Goal: Communication & Community: Participate in discussion

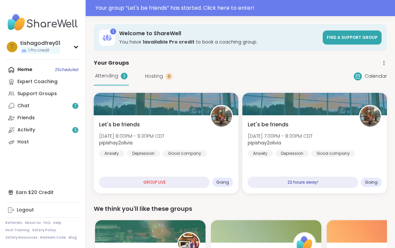
click at [183, 183] on div "GROUP LIVE" at bounding box center [154, 181] width 110 height 11
click at [178, 183] on div "GROUP LIVE" at bounding box center [154, 181] width 110 height 11
click at [233, 181] on div "Going" at bounding box center [222, 181] width 21 height 9
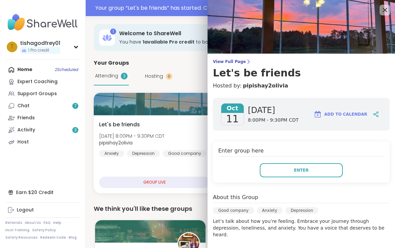
click at [315, 170] on button "Enter" at bounding box center [301, 170] width 83 height 14
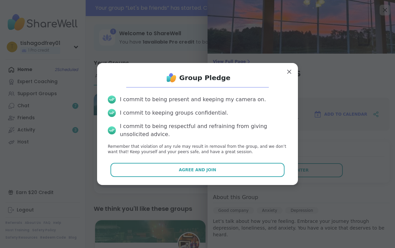
click at [223, 166] on button "Agree and Join" at bounding box center [197, 170] width 174 height 14
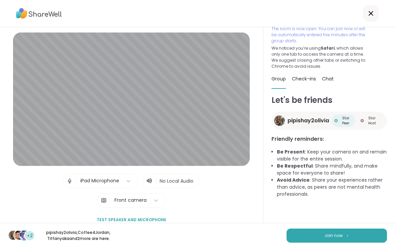
scroll to position [18, 0]
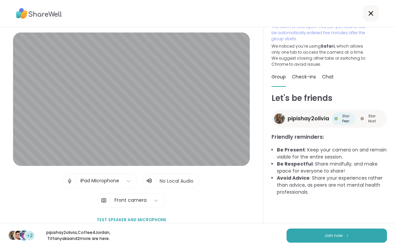
click at [344, 239] on button "Join now" at bounding box center [336, 235] width 100 height 14
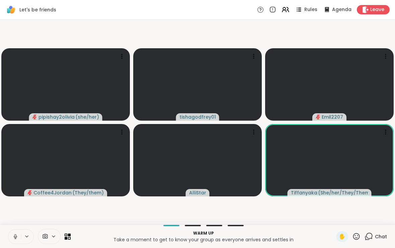
click at [13, 238] on icon at bounding box center [15, 236] width 6 height 6
click at [375, 235] on span "Chat" at bounding box center [381, 236] width 12 height 7
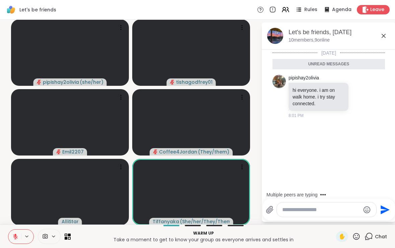
click at [362, 95] on icon at bounding box center [360, 96] width 6 height 7
click at [290, 87] on div "Select Reaction: Thumbs up" at bounding box center [292, 86] width 6 height 6
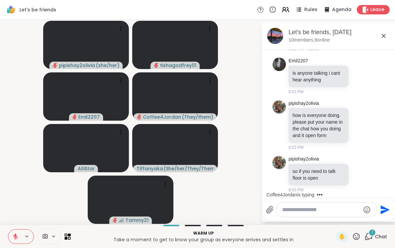
scroll to position [102, 0]
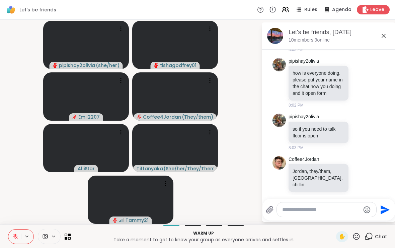
click at [306, 212] on textarea "Type your message" at bounding box center [321, 209] width 78 height 7
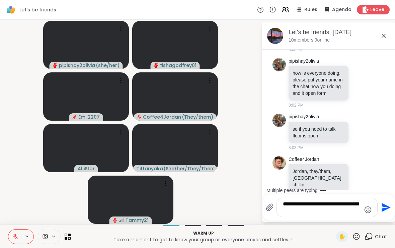
type textarea "**********"
click at [380, 178] on div "Coffee4Jordan Jordan, they/them, [GEOGRAPHIC_DATA], chillin 8:03 PM" at bounding box center [328, 177] width 112 height 49
click at [386, 208] on icon "Send" at bounding box center [385, 207] width 9 height 9
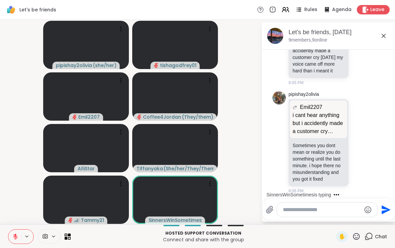
scroll to position [425, 0]
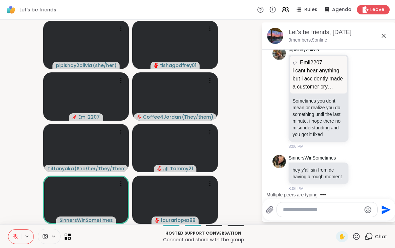
click at [360, 169] on icon at bounding box center [360, 172] width 6 height 7
click at [369, 173] on icon at bounding box center [367, 173] width 6 height 8
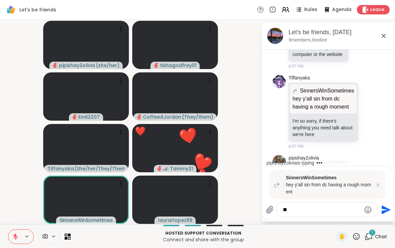
scroll to position [628, 0]
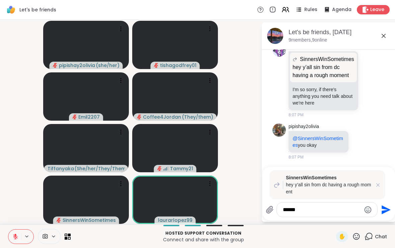
click at [379, 166] on div at bounding box center [329, 166] width 131 height 4
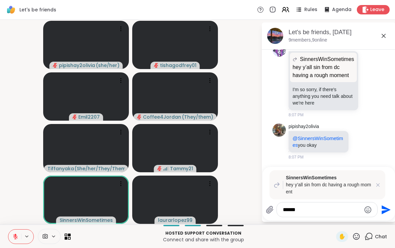
click at [289, 211] on textarea "******" at bounding box center [322, 209] width 78 height 7
click at [387, 166] on div at bounding box center [329, 166] width 131 height 4
click at [293, 208] on textarea "******" at bounding box center [322, 209] width 78 height 7
click at [379, 151] on div "pipishay2olivia @SinnersWinSometimes you okay 8:07 PM" at bounding box center [328, 141] width 112 height 42
click at [288, 211] on textarea "******" at bounding box center [322, 209] width 78 height 7
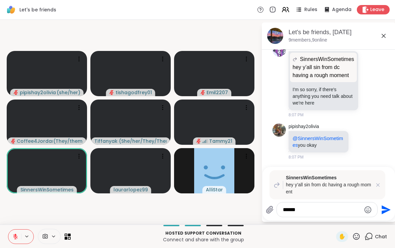
click at [382, 166] on div at bounding box center [329, 166] width 131 height 4
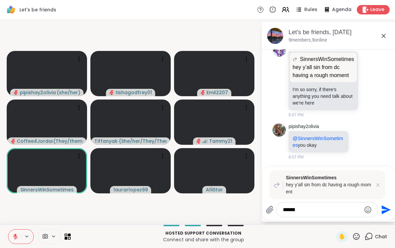
click at [325, 212] on textarea "******" at bounding box center [322, 209] width 78 height 7
type textarea "**"
type textarea "****"
click at [384, 174] on div "SinnersWinSometimes hey y’all sin from dc having a rough moment" at bounding box center [327, 184] width 116 height 29
click at [385, 207] on icon "Send" at bounding box center [385, 209] width 9 height 9
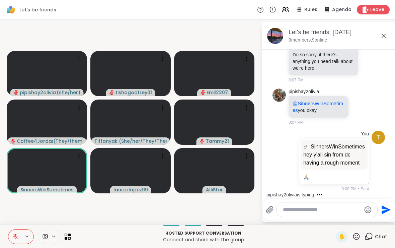
scroll to position [704, 0]
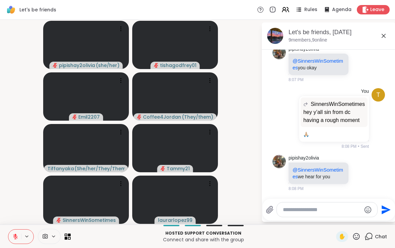
click at [337, 240] on div "✋" at bounding box center [342, 236] width 12 height 11
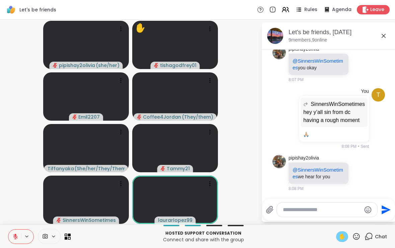
click at [343, 239] on span "✋" at bounding box center [342, 236] width 7 height 8
click at [354, 239] on icon at bounding box center [356, 236] width 8 height 8
click at [349, 222] on span "👍" at bounding box center [351, 218] width 7 height 8
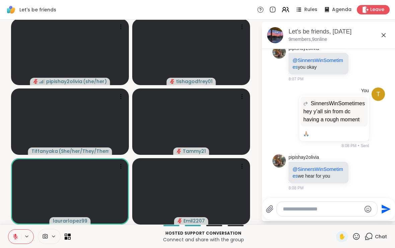
scroll to position [1, 0]
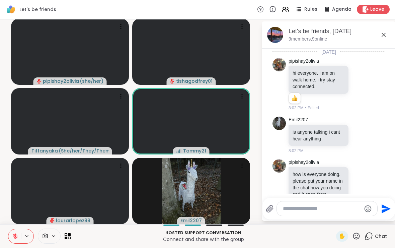
click at [356, 233] on icon at bounding box center [356, 236] width 7 height 7
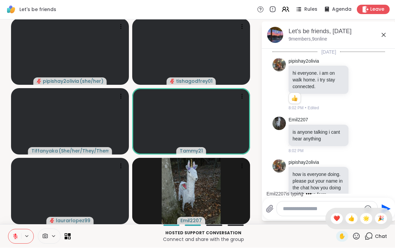
click at [348, 220] on span "👍" at bounding box center [351, 218] width 7 height 8
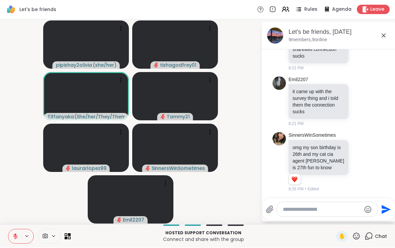
scroll to position [1032, 0]
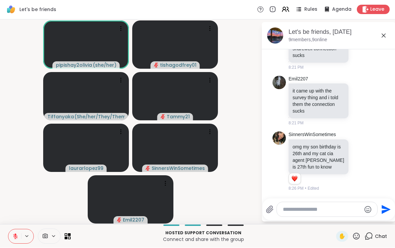
click at [359, 238] on icon at bounding box center [356, 236] width 7 height 7
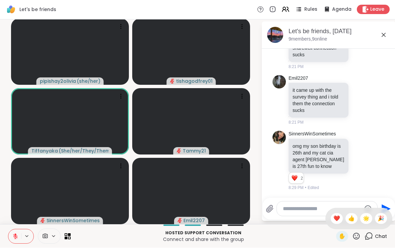
scroll to position [1, 0]
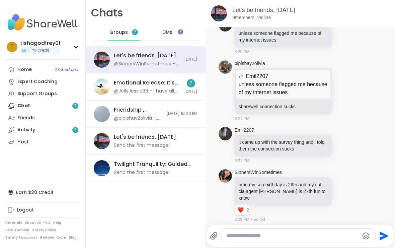
click at [134, 93] on div "@JollyJessie38 - i have all different sessions throughout every week" at bounding box center [147, 91] width 66 height 7
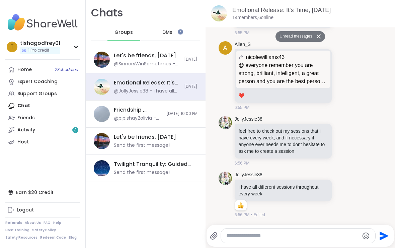
scroll to position [1999, 0]
click at [362, 237] on icon "Emoji picker" at bounding box center [366, 236] width 8 height 8
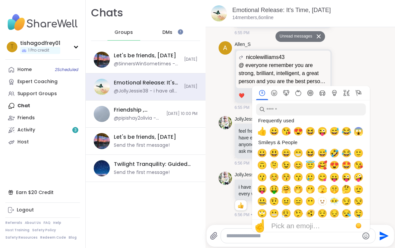
click at [260, 136] on span "👍" at bounding box center [262, 130] width 10 height 9
type textarea "**"
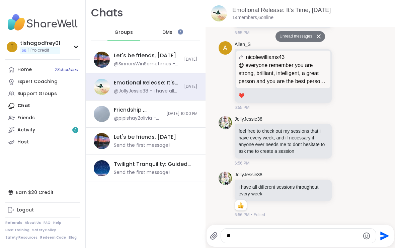
click at [342, 114] on div "JollyJessie38 feel free to check out my sessions that i have every week, and if…" at bounding box center [300, 141] width 164 height 56
click at [14, 127] on icon at bounding box center [11, 129] width 7 height 7
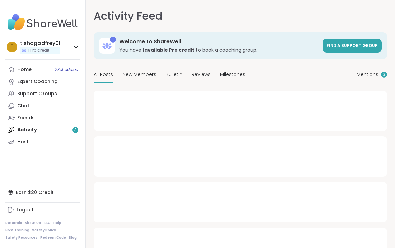
type textarea "*"
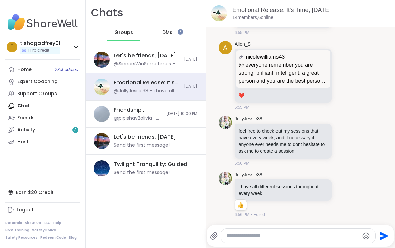
click at [16, 104] on div "Home 2 Scheduled Expert Coaching Support Groups Chat Friends Activity 3 Host" at bounding box center [42, 106] width 75 height 84
click at [23, 105] on div "Home 2 Scheduled Expert Coaching Support Groups Chat Friends Activity 3 Host" at bounding box center [42, 106] width 75 height 84
click at [20, 106] on div "Home 2 Scheduled Expert Coaching Support Groups Chat Friends Activity 3 Host" at bounding box center [42, 106] width 75 height 84
click at [11, 103] on div "Home 2 Scheduled Expert Coaching Support Groups Chat Friends Activity 3 Host" at bounding box center [42, 106] width 75 height 84
click at [17, 104] on div "Home 2 Scheduled Expert Coaching Support Groups Chat Friends Activity 3 Host" at bounding box center [42, 106] width 75 height 84
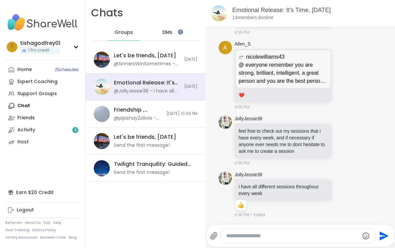
click at [24, 104] on div "Home 2 Scheduled Expert Coaching Support Groups Chat Friends Activity 3 Host" at bounding box center [42, 106] width 75 height 84
click at [19, 104] on div "Home 2 Scheduled Expert Coaching Support Groups Chat Friends Activity 3 Host" at bounding box center [42, 106] width 75 height 84
click at [21, 107] on div "Home 2 Scheduled Expert Coaching Support Groups Chat Friends Activity 3 Host" at bounding box center [42, 106] width 75 height 84
click at [12, 109] on div "Home 2 Scheduled Expert Coaching Support Groups Chat Friends Activity 3 Host" at bounding box center [42, 106] width 75 height 84
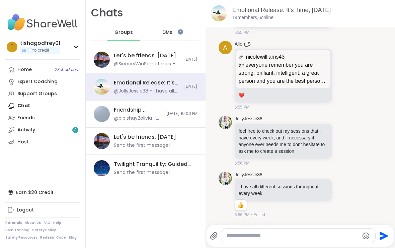
click at [18, 116] on div "Friends" at bounding box center [25, 117] width 17 height 7
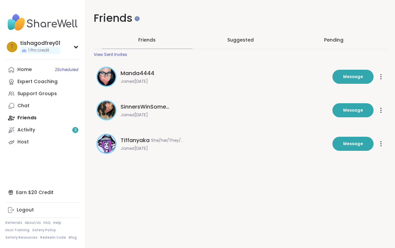
click at [352, 112] on span "Message" at bounding box center [353, 110] width 20 height 6
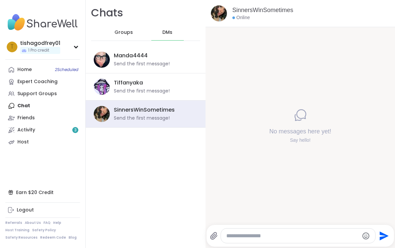
click at [271, 239] on textarea "Type your message" at bounding box center [292, 235] width 132 height 7
type textarea "*"
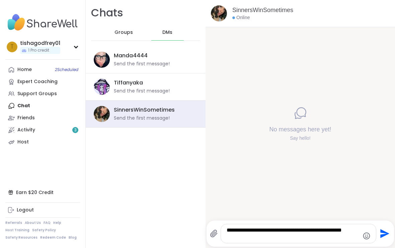
click at [371, 156] on div "No messages here yet! Say hello!" at bounding box center [299, 123] width 189 height 193
click at [258, 236] on textarea "**********" at bounding box center [293, 233] width 132 height 13
type textarea "**********"
click at [380, 235] on icon "Send" at bounding box center [384, 233] width 9 height 9
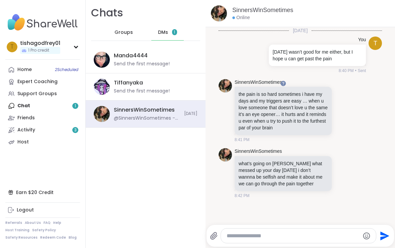
click at [241, 239] on textarea "Type your message" at bounding box center [293, 235] width 132 height 7
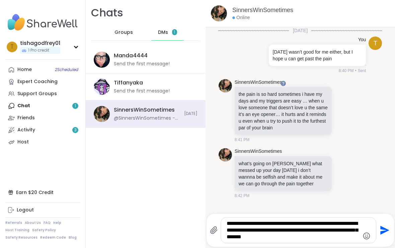
type textarea "**********"
click at [385, 232] on icon "Send" at bounding box center [383, 230] width 11 height 11
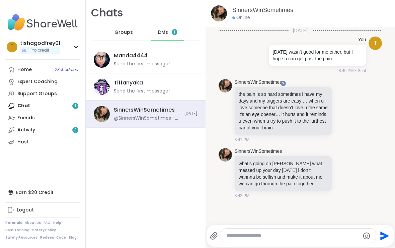
scroll to position [35, 0]
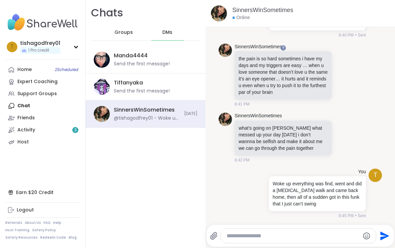
click at [300, 234] on textarea "Type your message" at bounding box center [293, 235] width 132 height 7
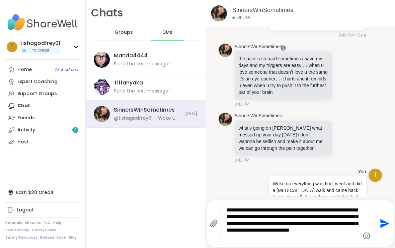
click at [370, 206] on div "**********" at bounding box center [298, 223] width 155 height 39
click at [270, 237] on textarea "**********" at bounding box center [293, 222] width 132 height 33
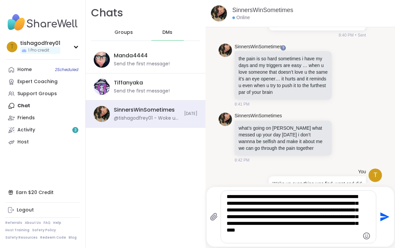
type textarea "**********"
click at [380, 216] on icon "Send" at bounding box center [383, 216] width 11 height 11
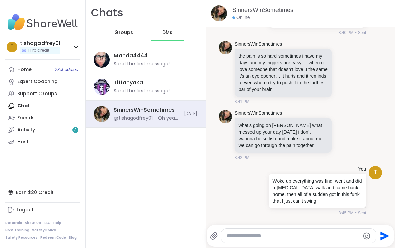
scroll to position [124, 0]
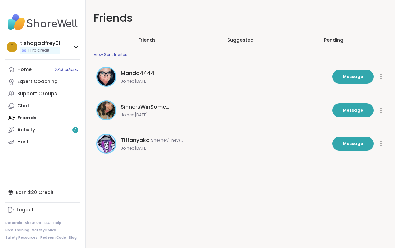
click at [23, 66] on div "Home 2 Scheduled" at bounding box center [24, 69] width 14 height 7
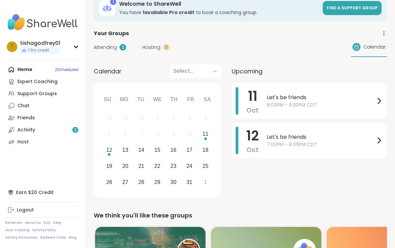
scroll to position [13, 0]
click at [355, 107] on span "8:00PM - 9:30PM CDT" at bounding box center [321, 104] width 108 height 7
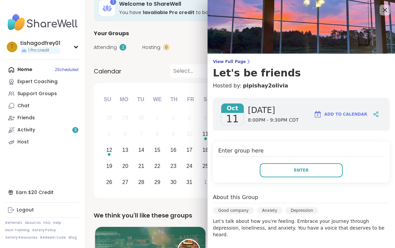
click at [384, 4] on img at bounding box center [300, 27] width 187 height 54
click at [387, 10] on icon at bounding box center [385, 10] width 8 height 8
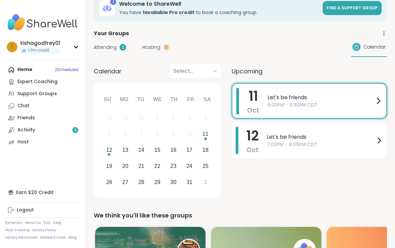
click at [22, 106] on div "Chat" at bounding box center [23, 105] width 12 height 7
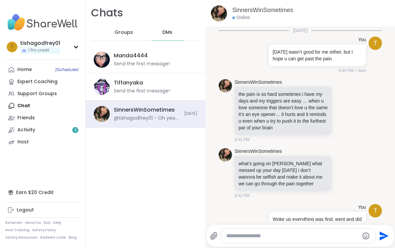
scroll to position [113, 0]
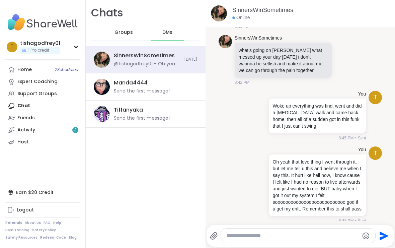
click at [98, 87] on img at bounding box center [102, 87] width 16 height 16
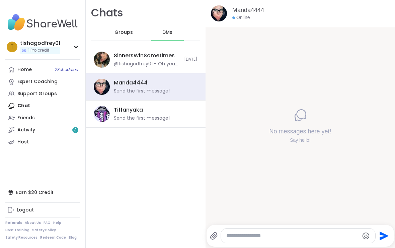
click at [104, 114] on img at bounding box center [102, 114] width 16 height 16
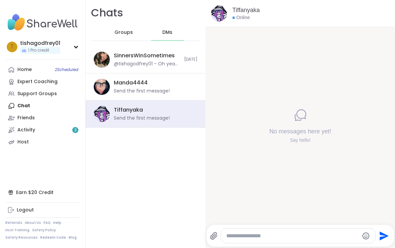
click at [212, 246] on div "Send" at bounding box center [299, 236] width 187 height 22
click at [117, 30] on span "Groups" at bounding box center [123, 32] width 18 height 7
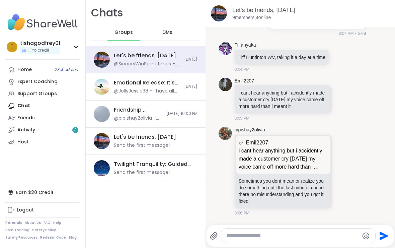
scroll to position [251, 0]
